Goal: Task Accomplishment & Management: Use online tool/utility

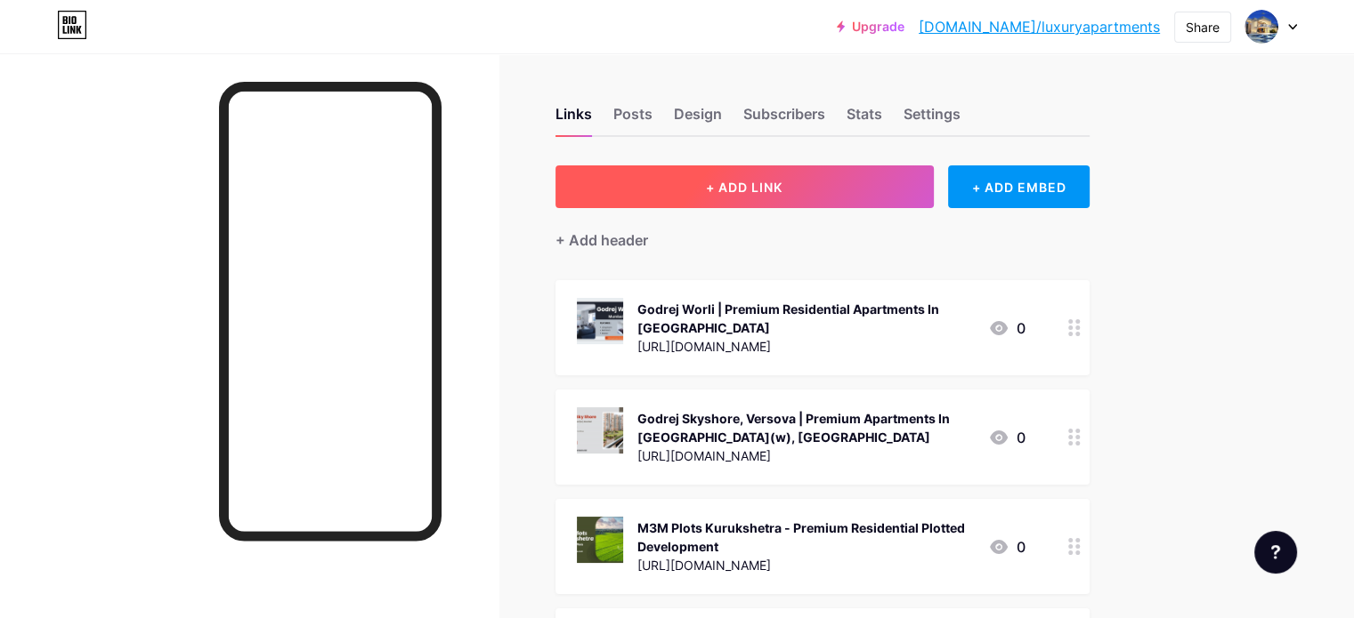
click at [782, 184] on span "+ ADD LINK" at bounding box center [744, 187] width 77 height 15
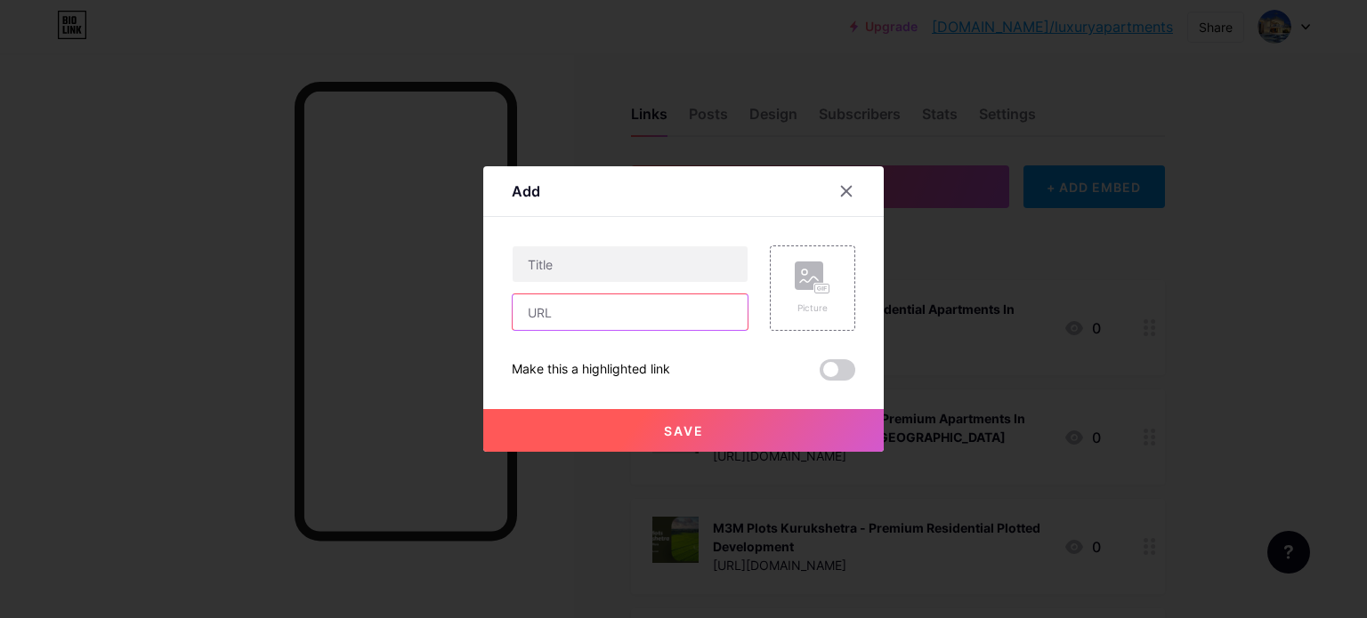
click at [616, 328] on input "text" at bounding box center [630, 313] width 235 height 36
paste input "[URL][DOMAIN_NAME]"
type input "[URL][DOMAIN_NAME]"
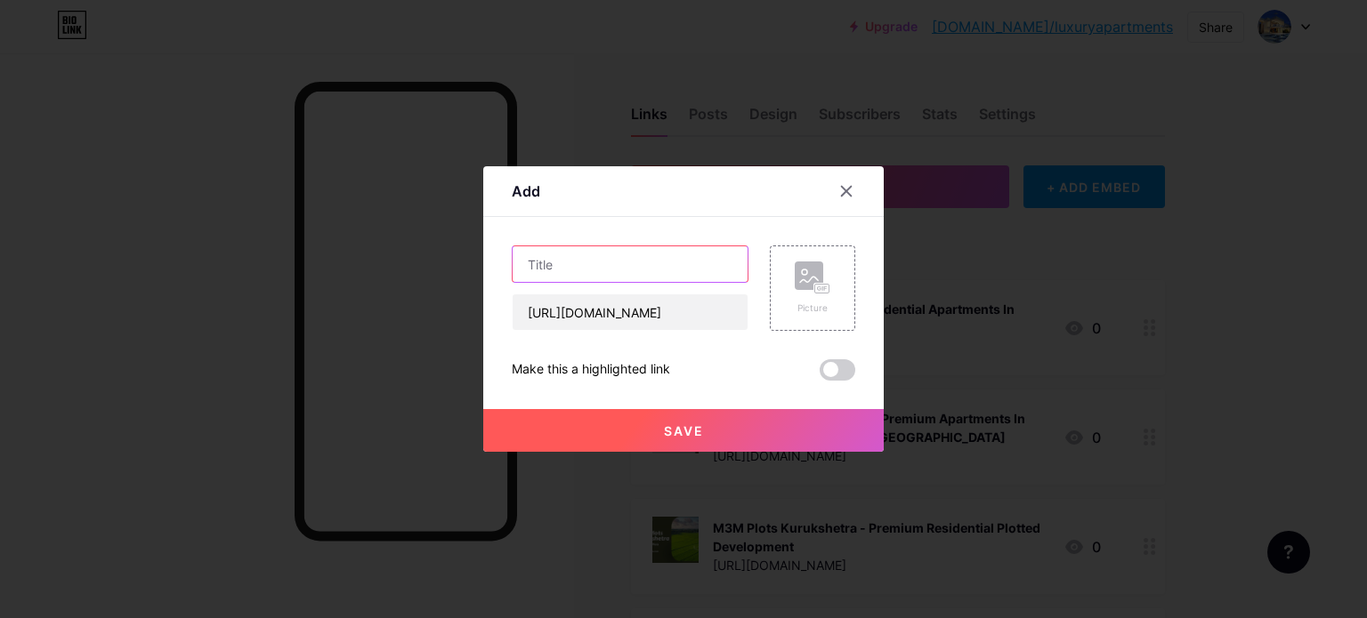
click at [641, 271] on input "text" at bounding box center [630, 265] width 235 height 36
click at [646, 266] on input "text" at bounding box center [630, 265] width 235 height 36
paste input "[PERSON_NAME] [GEOGRAPHIC_DATA] - Live Where Dreams Meet Reality Daily"
type input "[PERSON_NAME] [GEOGRAPHIC_DATA] - Live Where Dreams Meet Reality Daily"
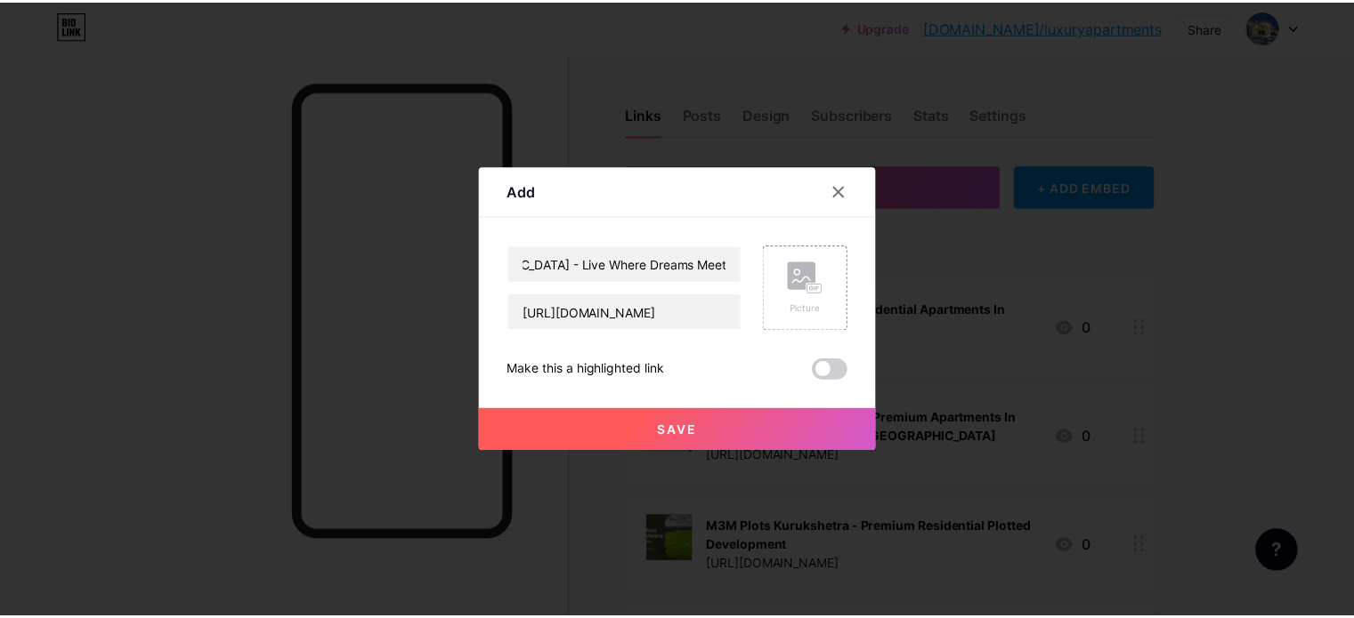
scroll to position [0, 0]
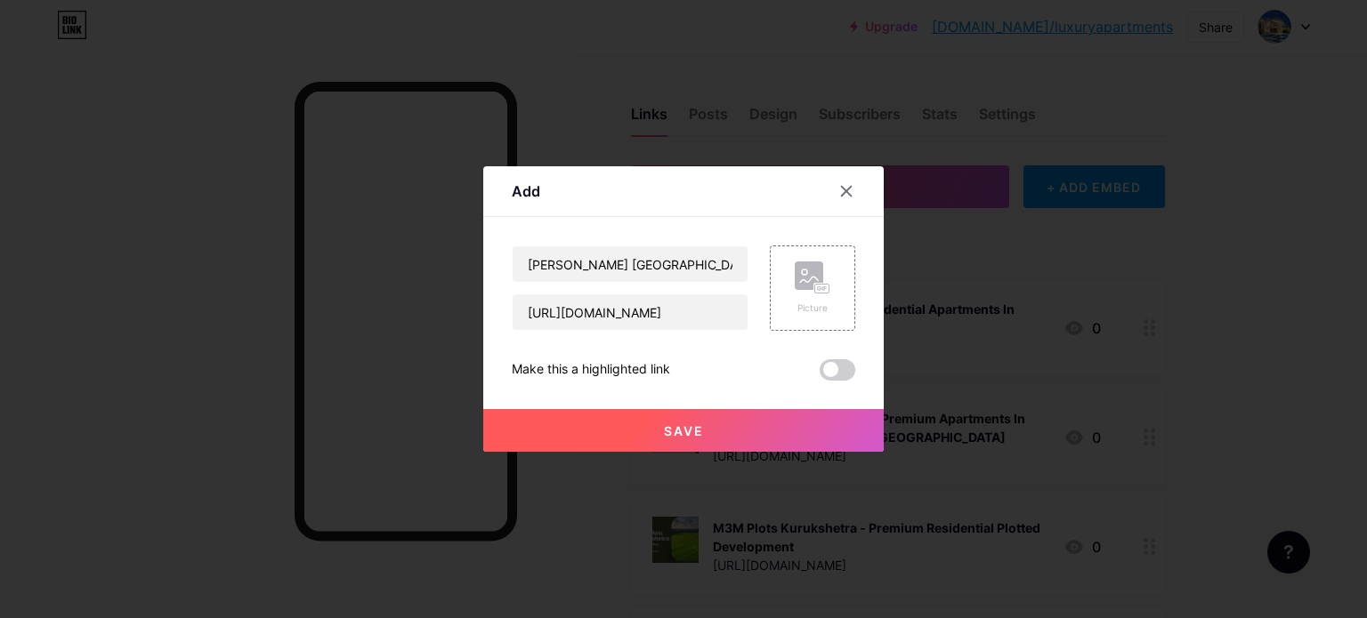
click at [696, 443] on button "Save" at bounding box center [683, 430] width 400 height 43
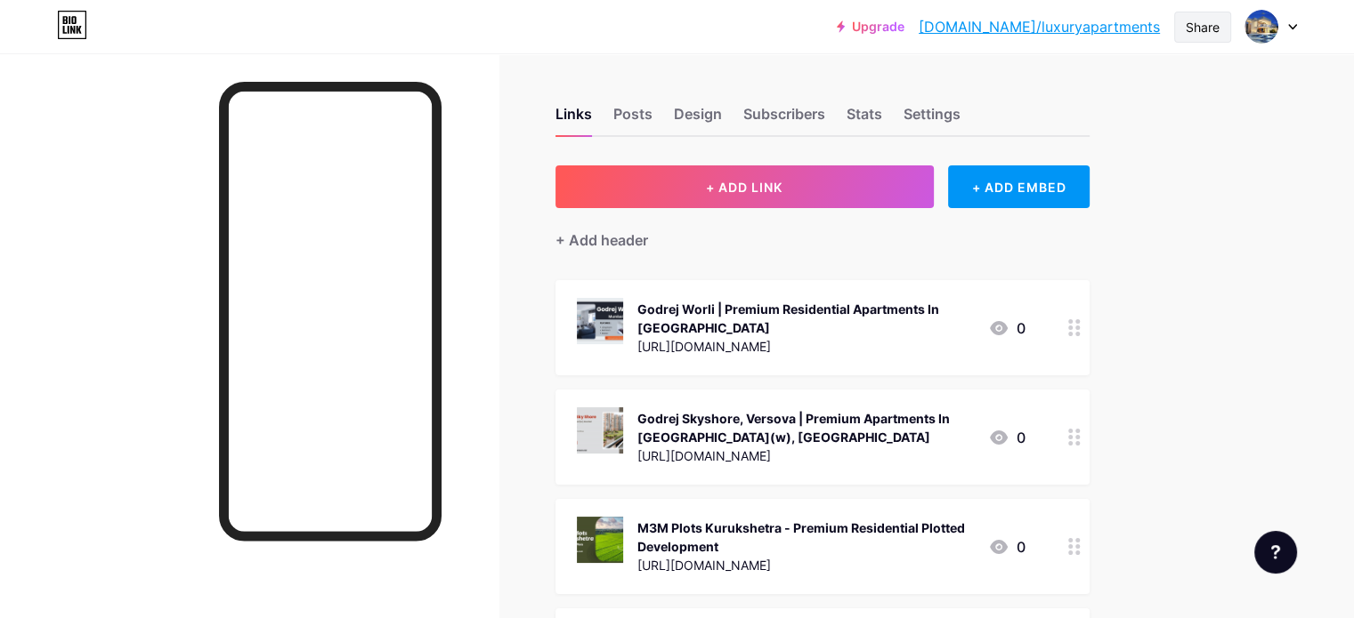
click at [1222, 25] on div "Share" at bounding box center [1202, 27] width 57 height 31
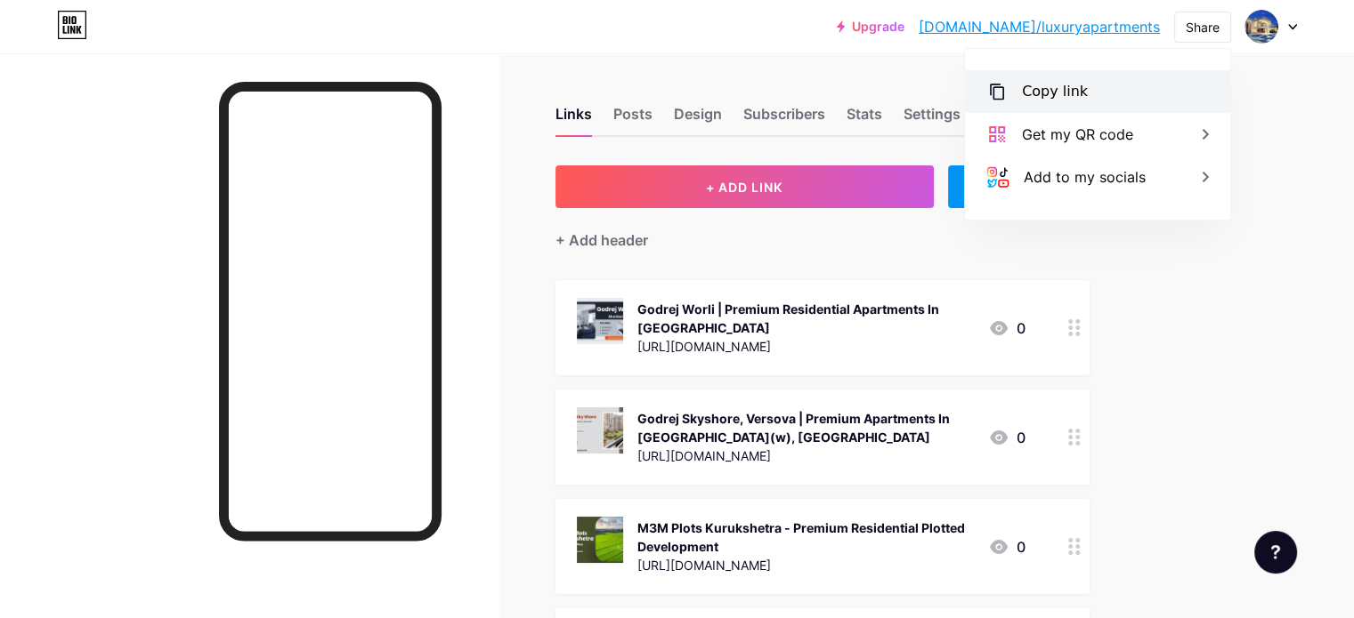
click at [1100, 84] on div "Copy link" at bounding box center [1097, 91] width 265 height 43
